Goal: Check status: Check status

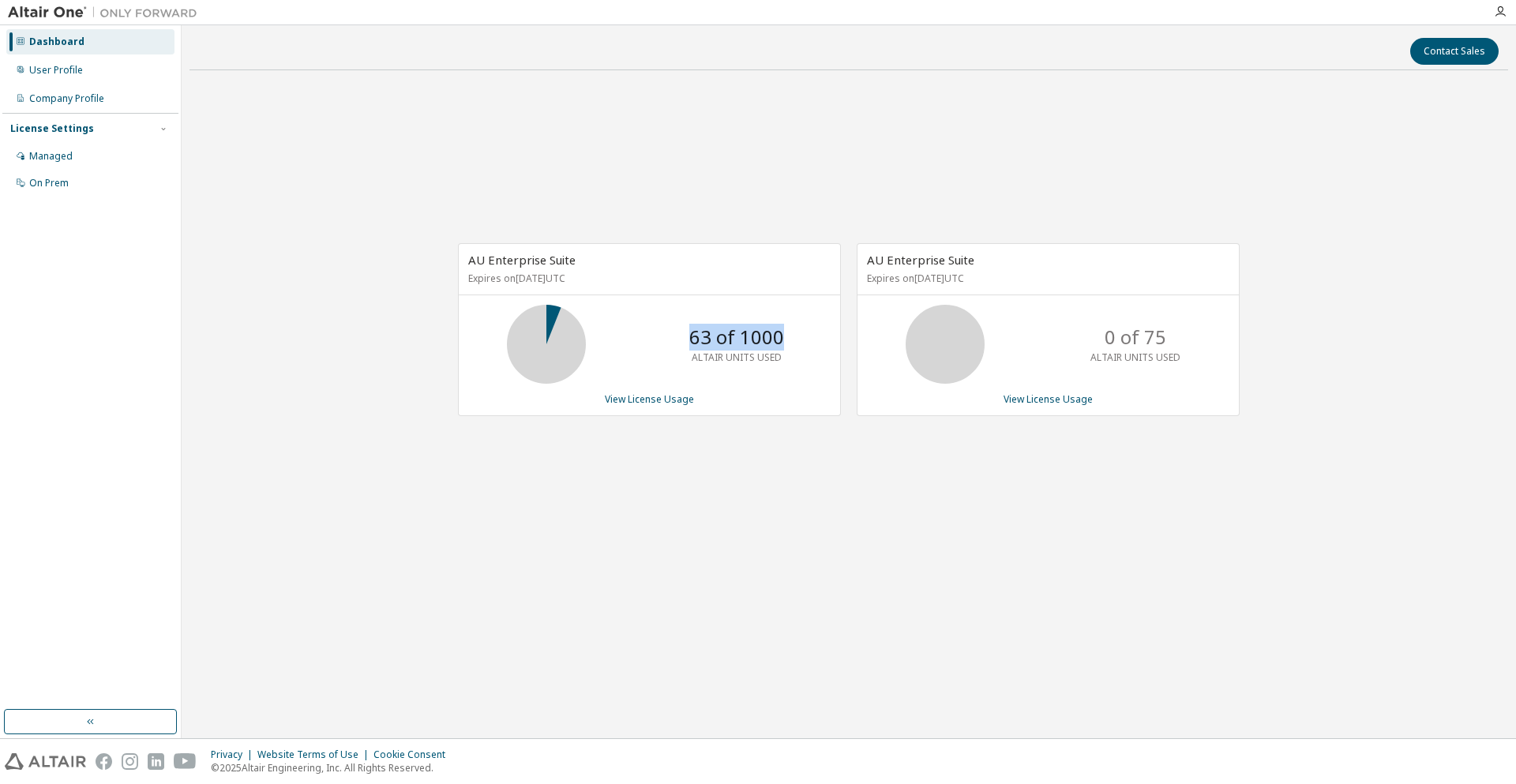
drag, startPoint x: 783, startPoint y: 334, endPoint x: 669, endPoint y: 343, distance: 114.4
click at [669, 343] on div "63 of 1000 ALTAIR UNITS USED" at bounding box center [650, 344] width 381 height 79
click at [650, 395] on link "View License Usage" at bounding box center [649, 399] width 89 height 14
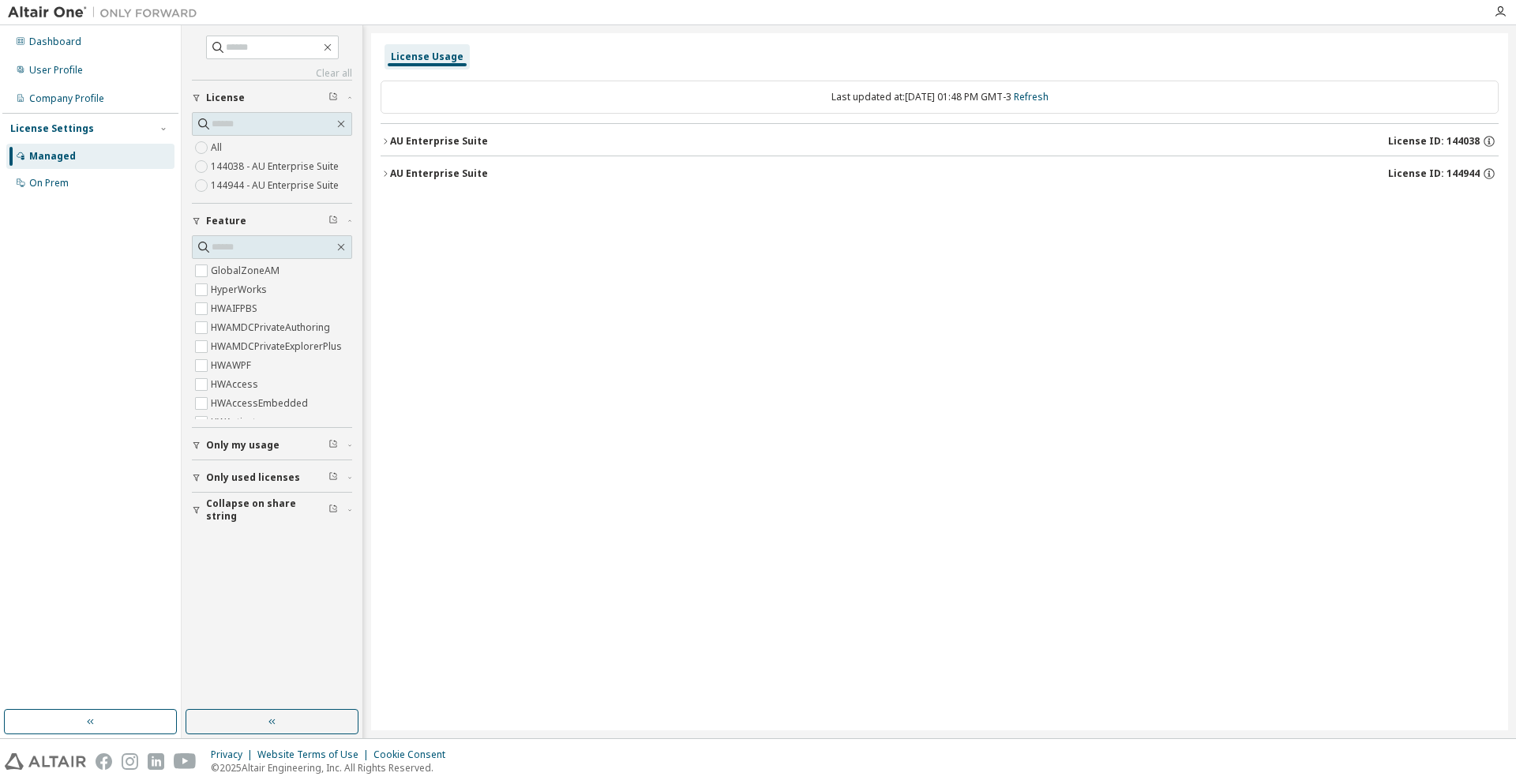
click at [390, 171] on icon "button" at bounding box center [385, 174] width 9 height 9
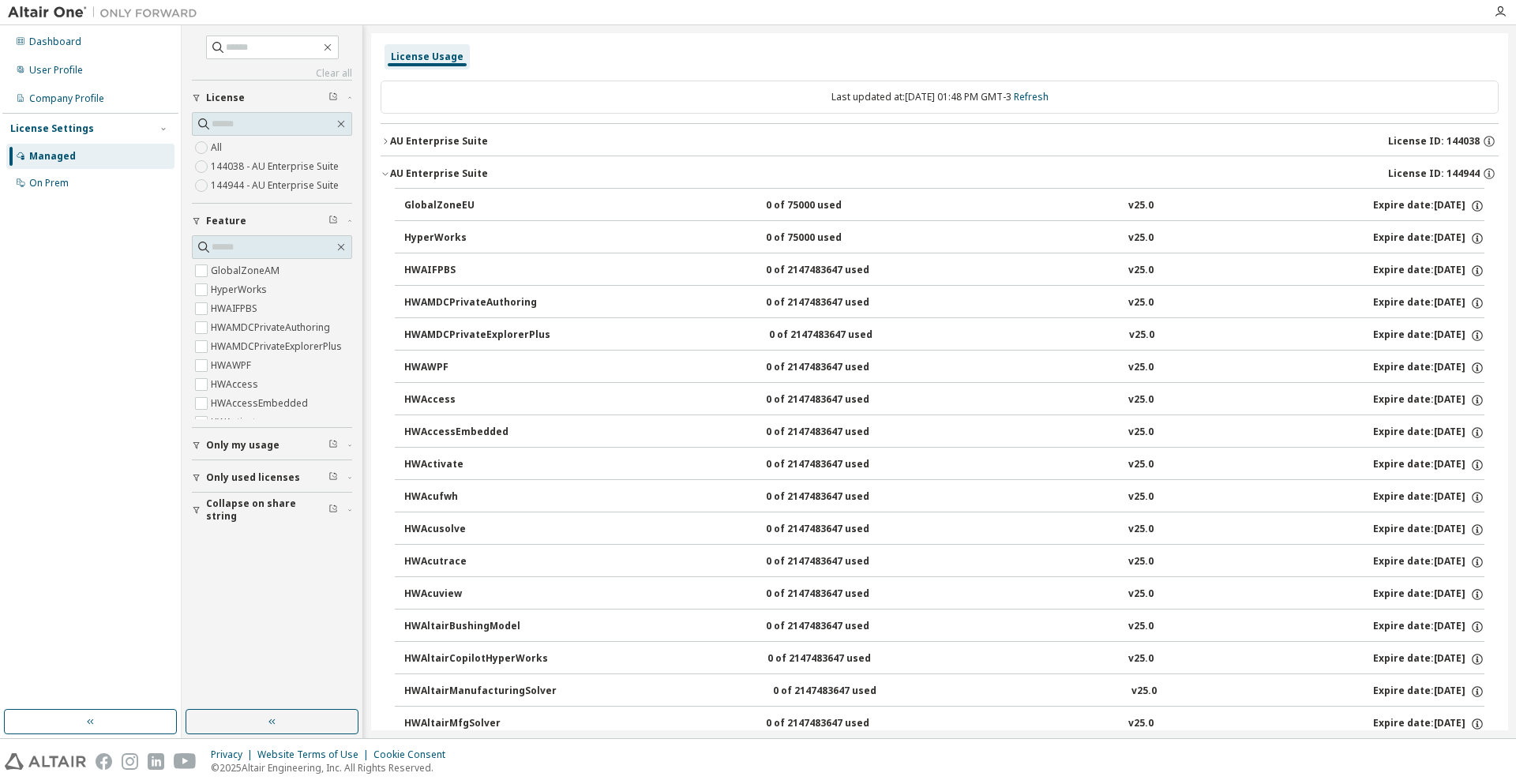
click at [385, 137] on icon "button" at bounding box center [385, 141] width 9 height 9
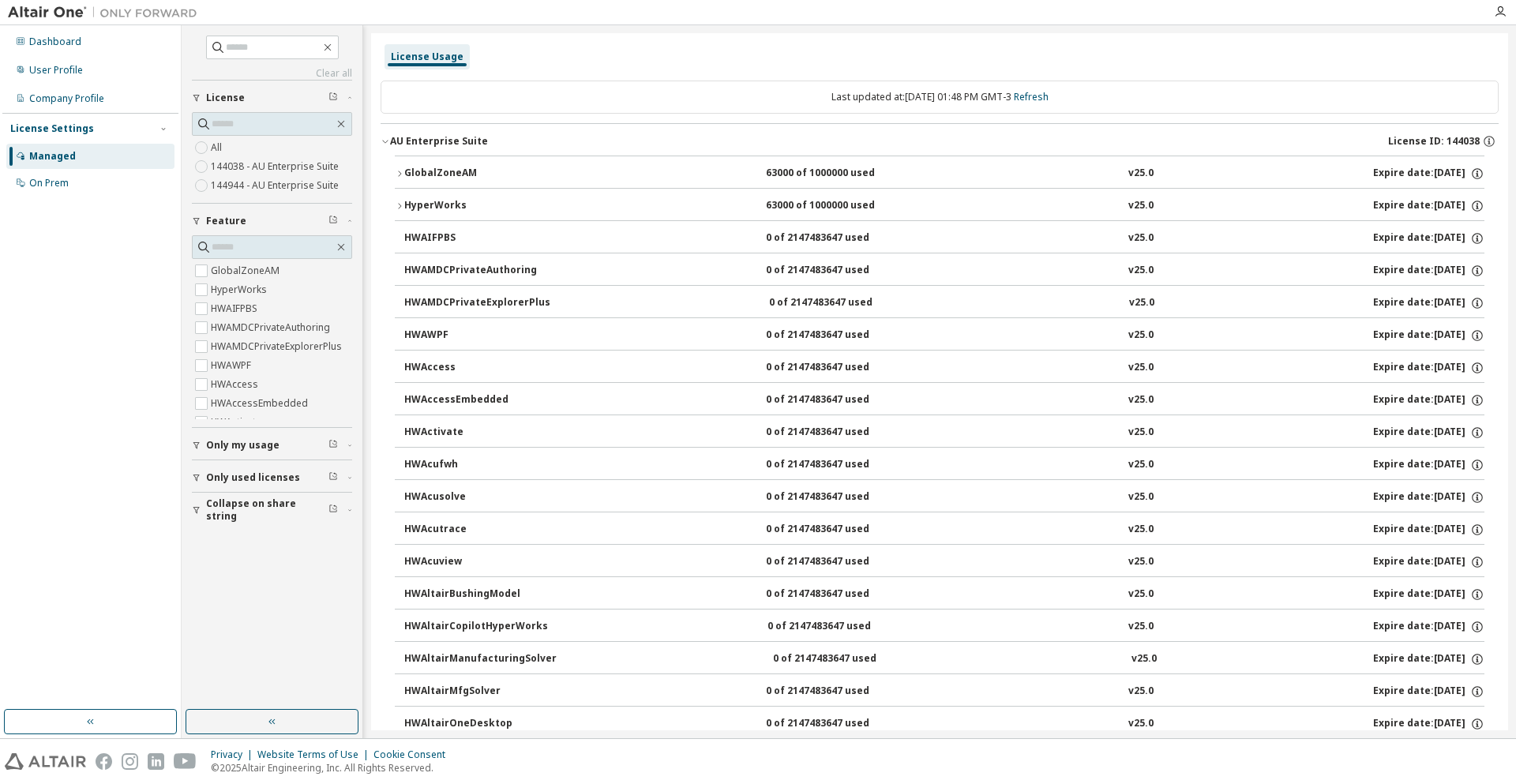
click at [404, 177] on div "GlobalZoneAM" at bounding box center [475, 174] width 142 height 14
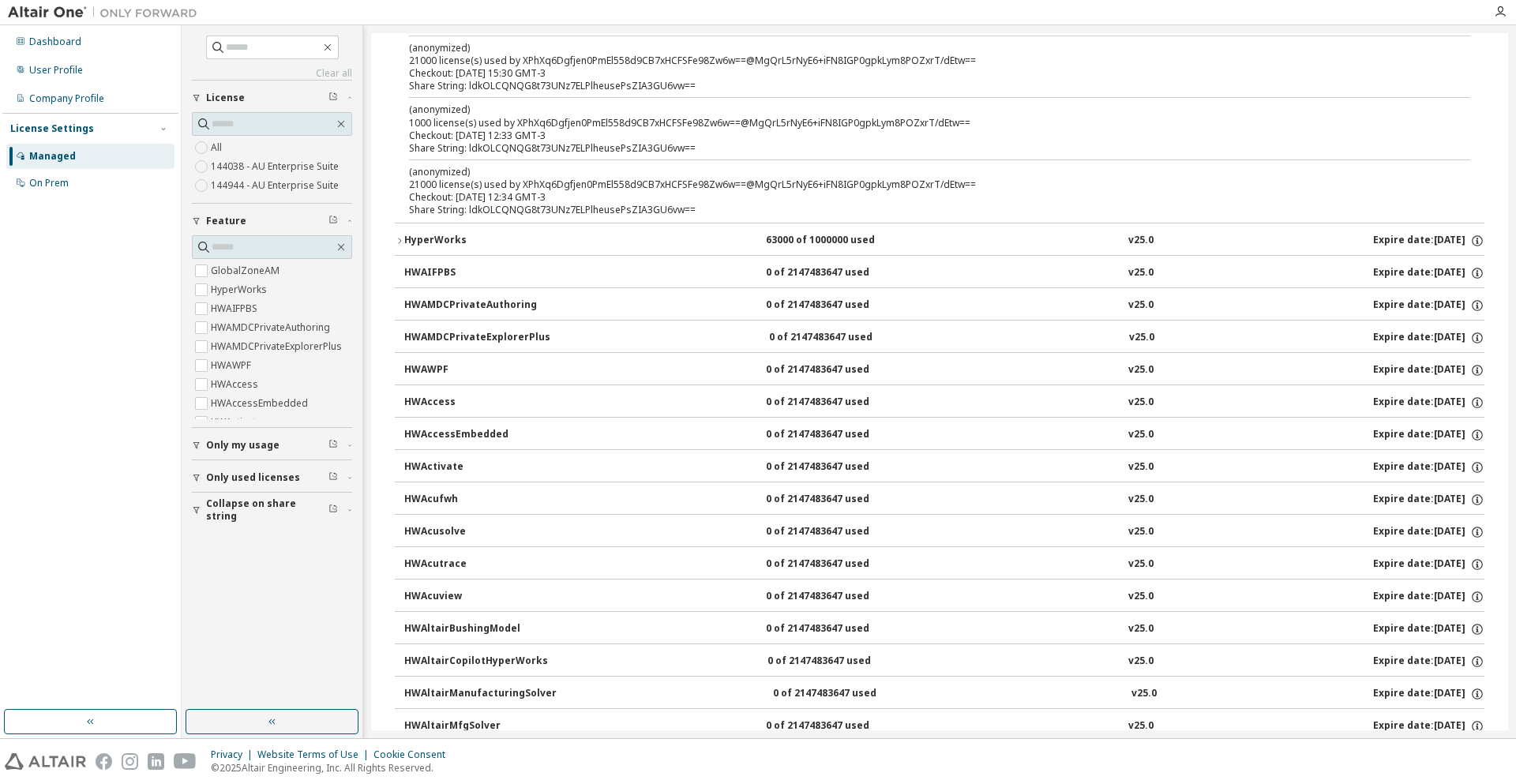
scroll to position [710, 0]
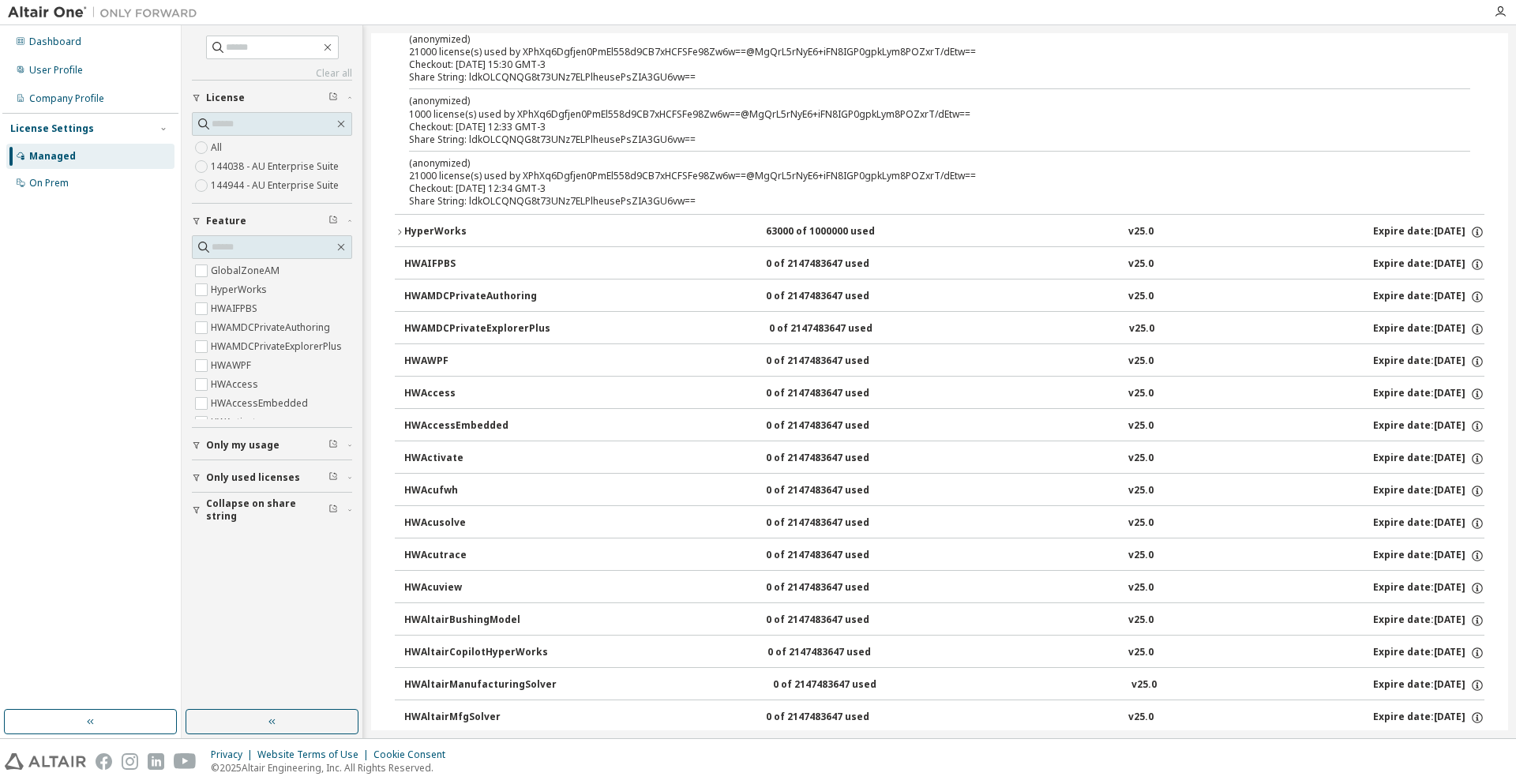
click at [400, 226] on button "HyperWorks 63000 of 1000000 used v25.0 Expire date: 2026-05-29" at bounding box center [939, 232] width 1090 height 35
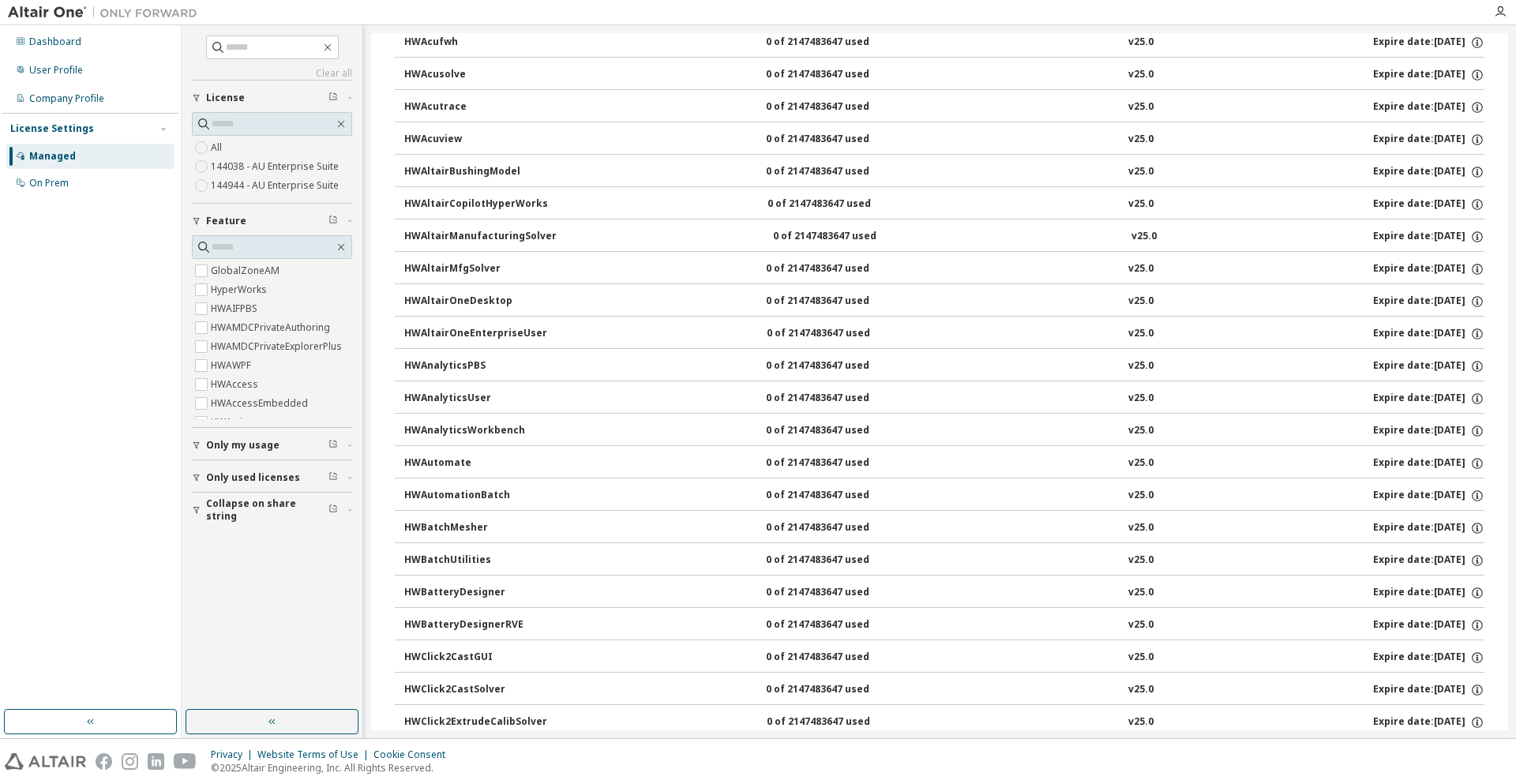
scroll to position [2289, 0]
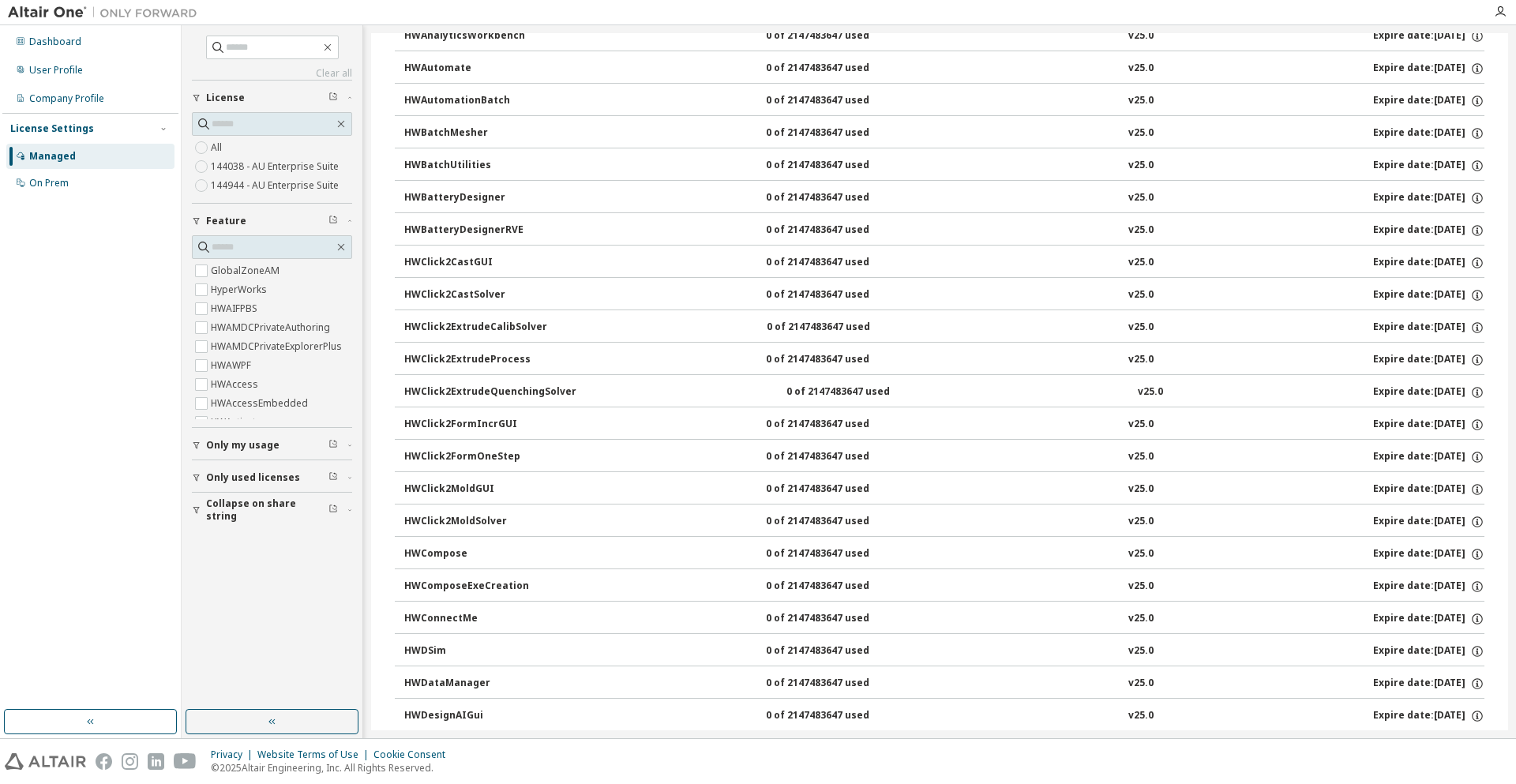
click at [443, 226] on div "HWBatteryDesignerRVE" at bounding box center [475, 230] width 142 height 14
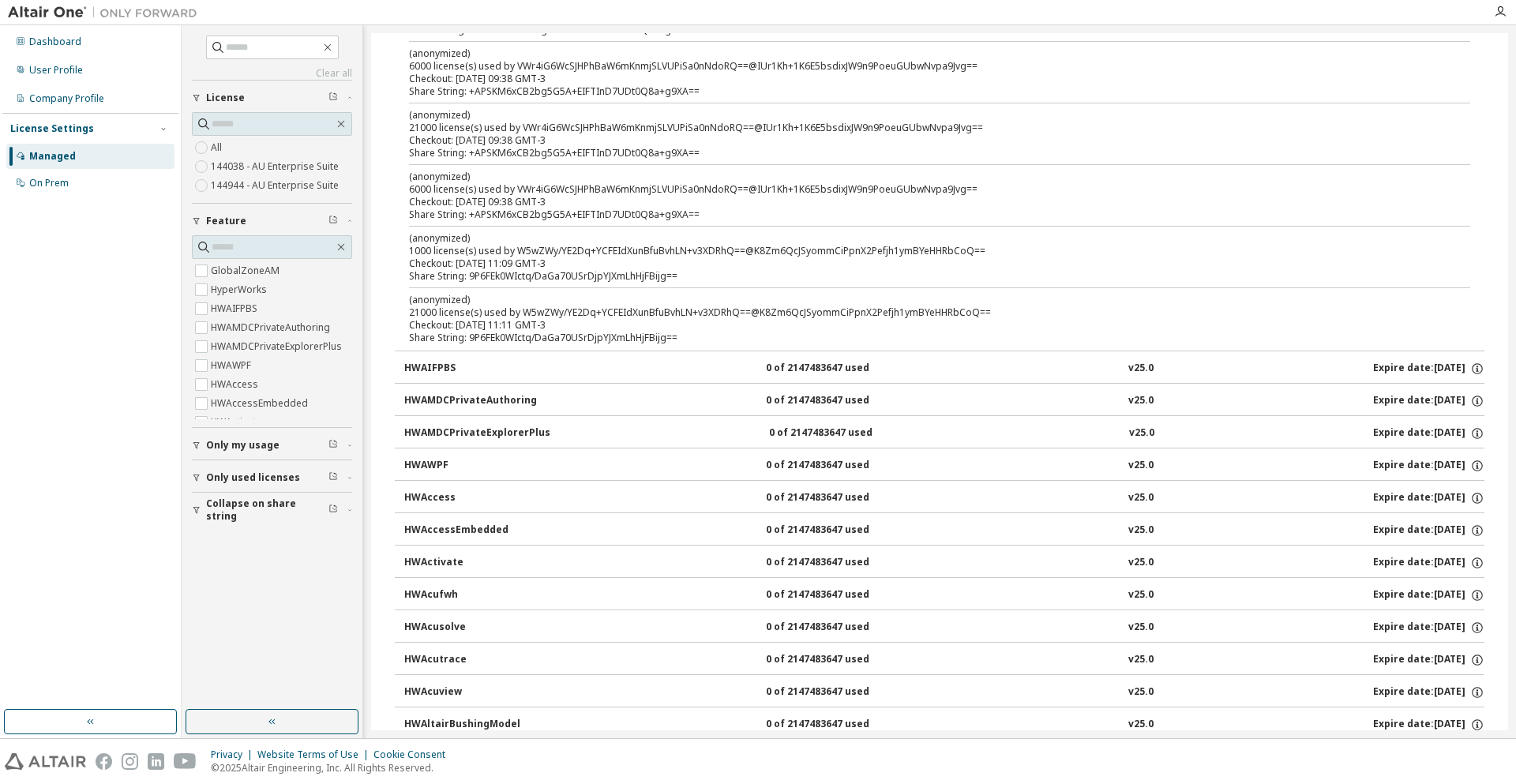
scroll to position [1105, 0]
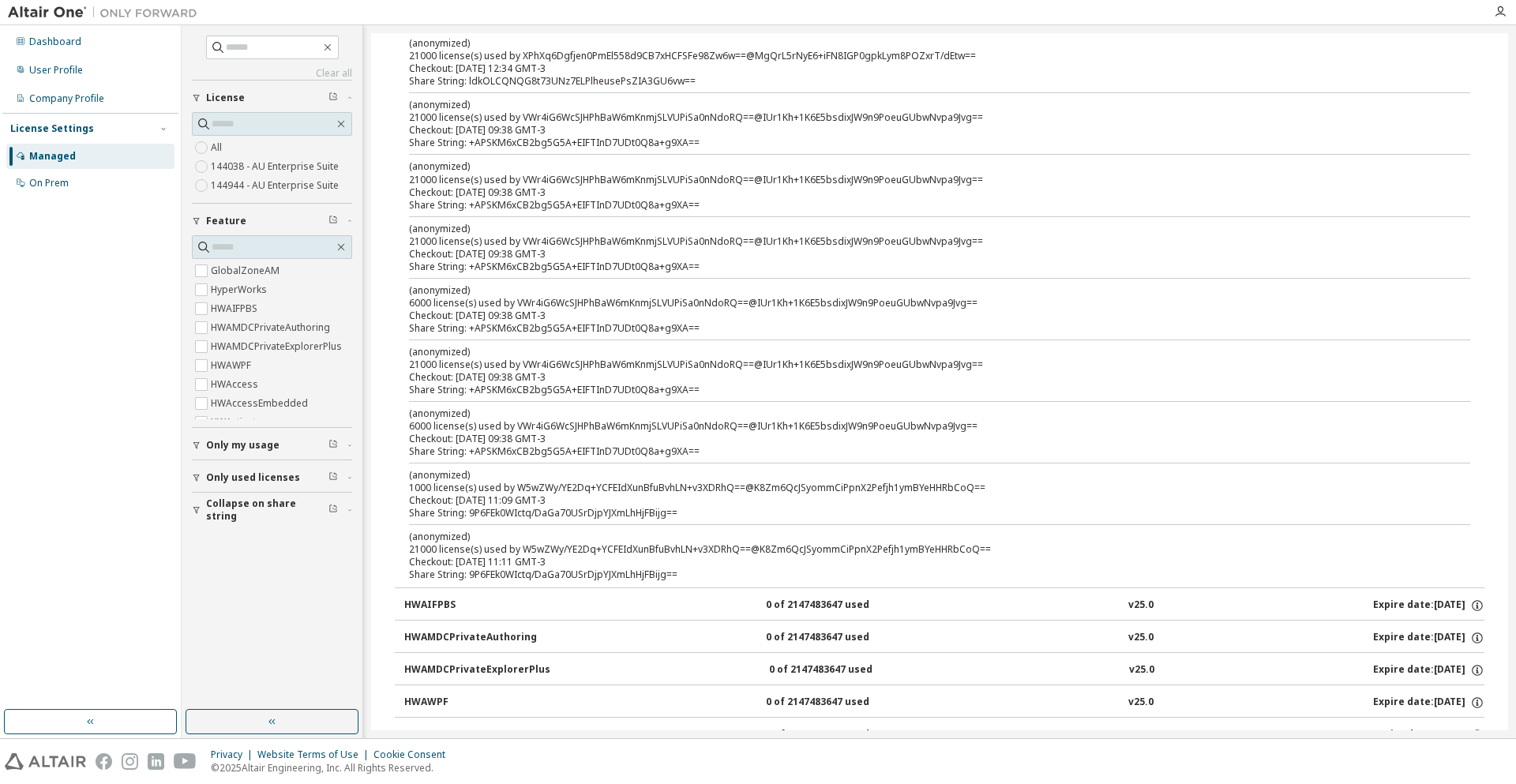
click at [279, 188] on label "144944 - AU Enterprise Suite" at bounding box center [276, 185] width 131 height 19
